Goal: Navigation & Orientation: Find specific page/section

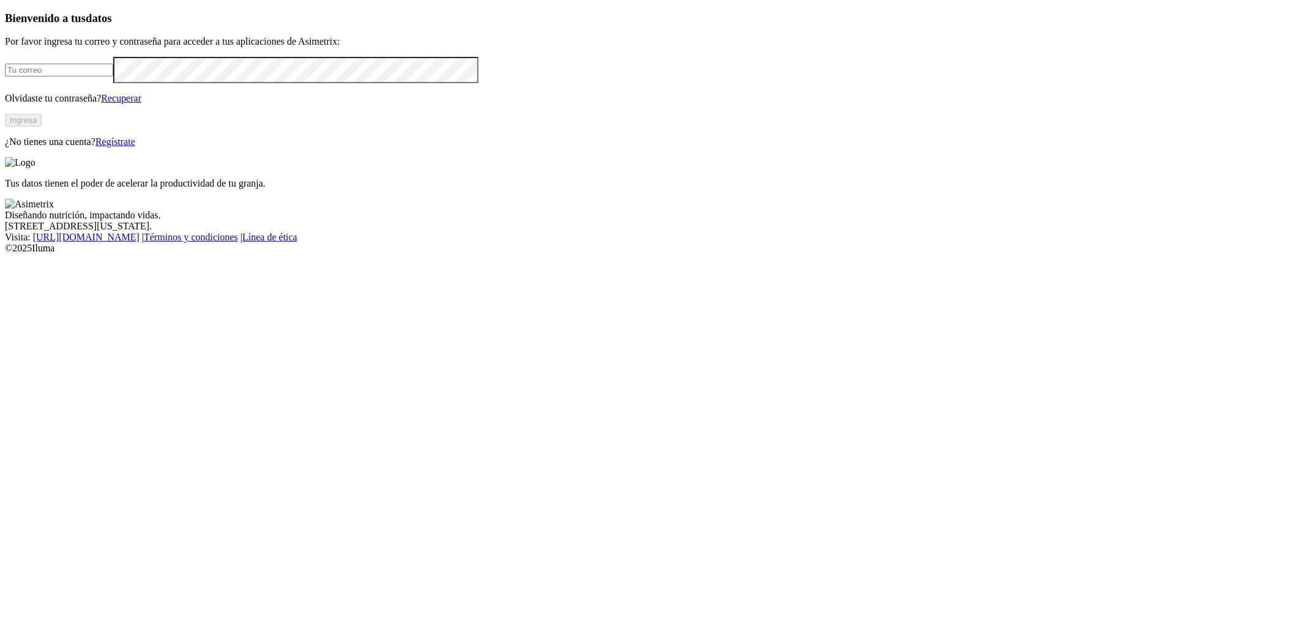
drag, startPoint x: 0, startPoint y: 0, endPoint x: 245, endPoint y: 187, distance: 308.1
click at [113, 76] on input "email" at bounding box center [59, 70] width 108 height 13
paste input "lidertecnologiaproduccion@avsasa.com"
type input "lidertecnologiaproduccion@avsasa.com"
click at [42, 127] on button "Ingresa" at bounding box center [23, 120] width 37 height 13
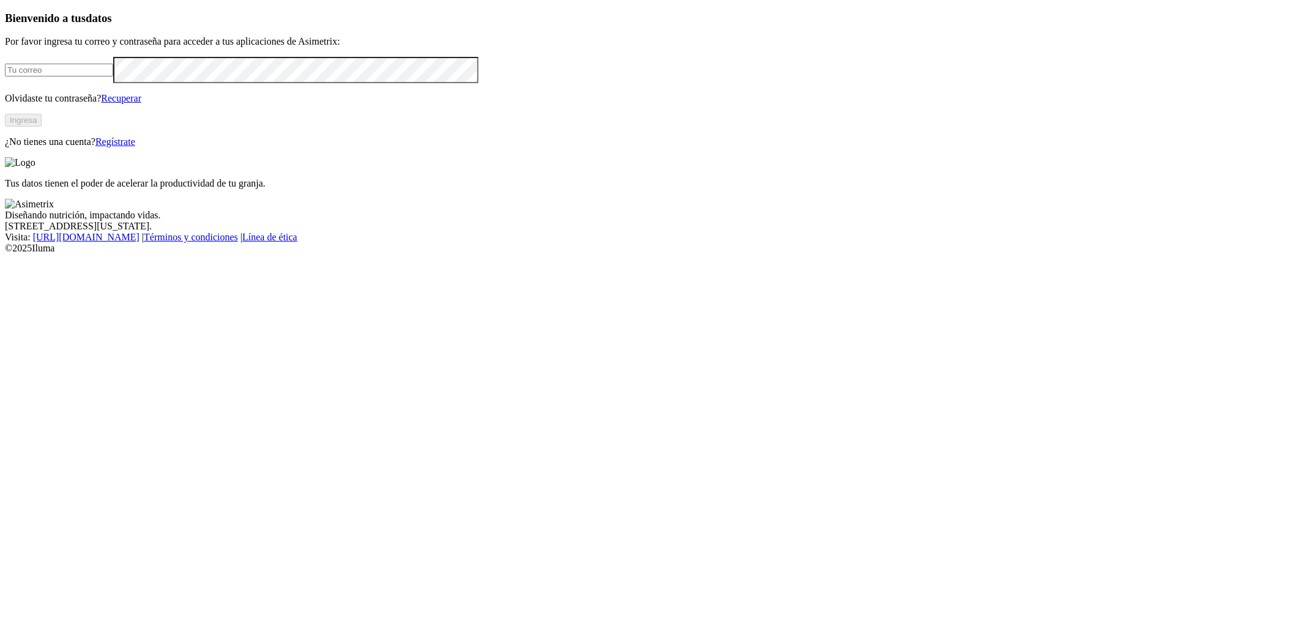
click at [113, 76] on input "email" at bounding box center [59, 70] width 108 height 13
paste input "[EMAIL_ADDRESS][DOMAIN_NAME]"
type input "[EMAIL_ADDRESS][DOMAIN_NAME]"
click at [42, 127] on button "Ingresa" at bounding box center [23, 120] width 37 height 13
